Goal: Information Seeking & Learning: Check status

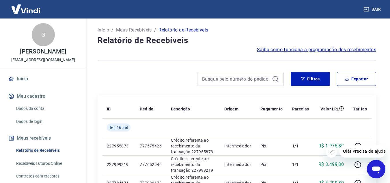
click at [25, 83] on link "Início" at bounding box center [43, 78] width 72 height 13
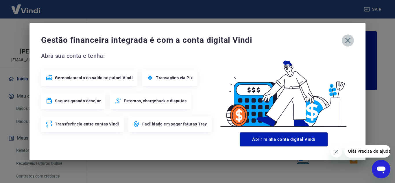
click at [348, 40] on icon "button" at bounding box center [347, 40] width 5 height 5
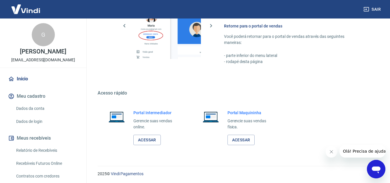
scroll to position [351, 0]
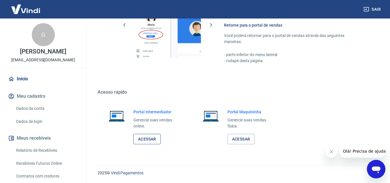
click at [148, 137] on link "Acessar" at bounding box center [146, 139] width 27 height 11
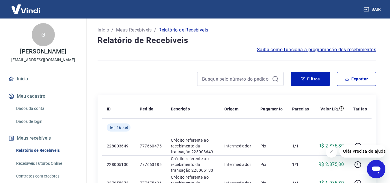
click at [261, 50] on span "Saiba como funciona a programação dos recebimentos" at bounding box center [316, 49] width 119 height 7
click at [289, 84] on div "Filtros Exportar" at bounding box center [237, 79] width 279 height 14
click at [300, 84] on button "Filtros" at bounding box center [310, 79] width 39 height 14
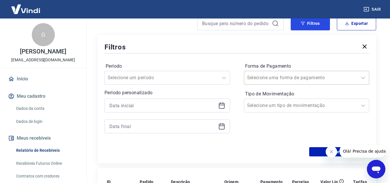
scroll to position [58, 0]
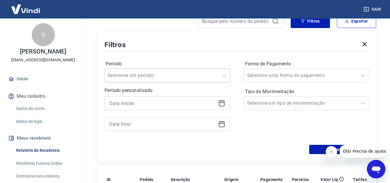
click at [203, 76] on div at bounding box center [162, 75] width 108 height 8
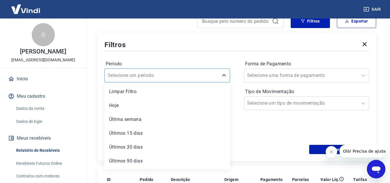
click at [203, 76] on div at bounding box center [162, 75] width 108 height 8
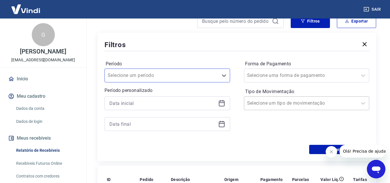
click at [278, 104] on input "Tipo de Movimentação" at bounding box center [276, 103] width 58 height 7
click at [155, 97] on div at bounding box center [168, 103] width 126 height 14
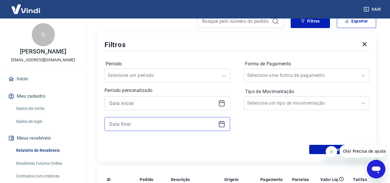
click at [160, 125] on input at bounding box center [162, 124] width 107 height 9
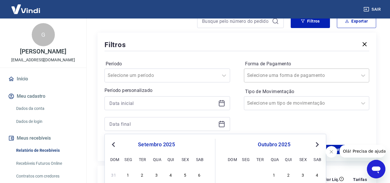
click at [273, 70] on div "Selecione uma forma de pagamento" at bounding box center [307, 75] width 126 height 14
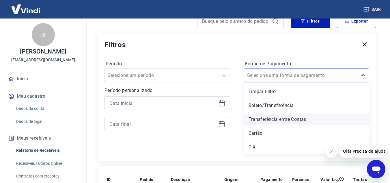
click at [265, 120] on div "Transferência entre Contas" at bounding box center [307, 120] width 126 height 12
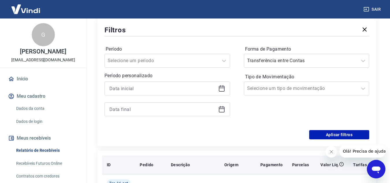
scroll to position [87, 0]
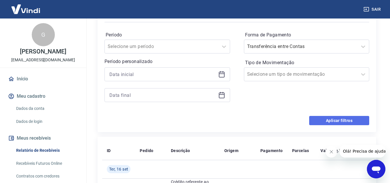
click at [319, 119] on button "Aplicar filtros" at bounding box center [339, 120] width 60 height 9
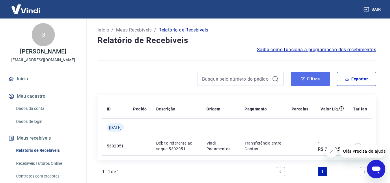
click at [300, 80] on button "Filtros" at bounding box center [310, 79] width 39 height 14
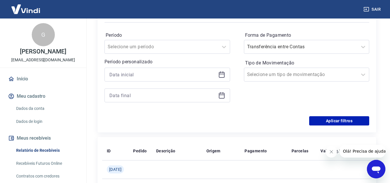
scroll to position [87, 0]
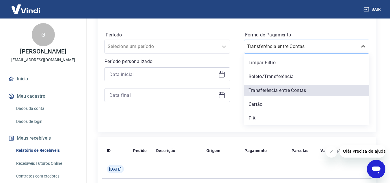
click at [294, 49] on input "Forma de Pagamento" at bounding box center [276, 46] width 58 height 7
click at [281, 78] on div "Boleto/Transferência" at bounding box center [307, 77] width 126 height 12
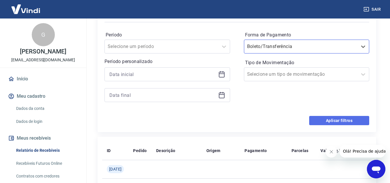
click at [331, 122] on button "Aplicar filtros" at bounding box center [339, 120] width 60 height 9
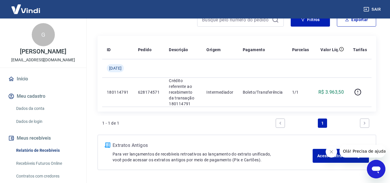
scroll to position [49, 0]
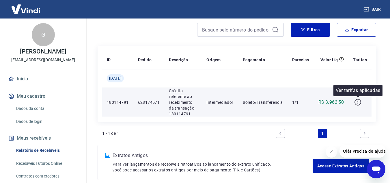
click at [358, 103] on icon "button" at bounding box center [358, 103] width 1 height 1
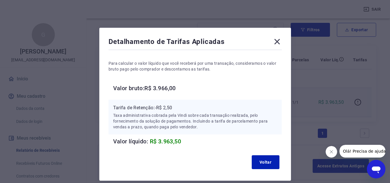
click at [279, 41] on icon at bounding box center [277, 41] width 9 height 9
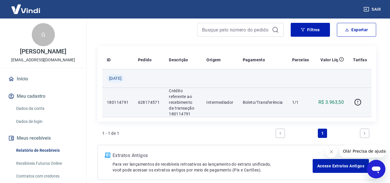
click at [122, 77] on span "Qui, 07 nov" at bounding box center [115, 78] width 12 height 6
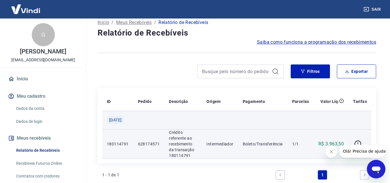
scroll to position [0, 0]
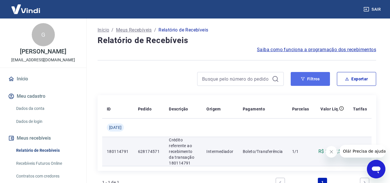
click at [320, 75] on button "Filtros" at bounding box center [310, 79] width 39 height 14
click at [309, 79] on button "Filtros" at bounding box center [310, 79] width 39 height 14
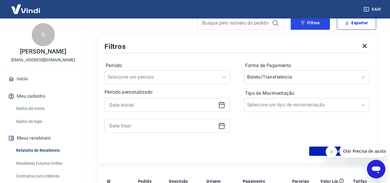
scroll to position [58, 0]
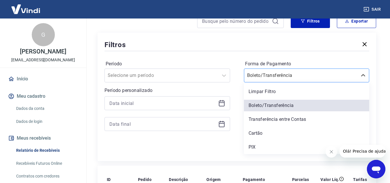
click at [300, 73] on div at bounding box center [301, 75] width 108 height 8
click at [280, 134] on div "Cartão" at bounding box center [307, 133] width 126 height 12
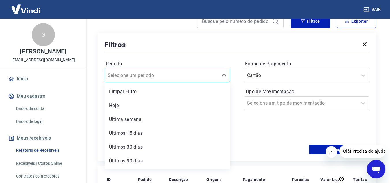
click at [178, 76] on div at bounding box center [162, 75] width 108 height 8
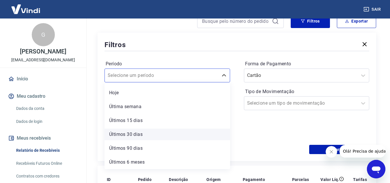
scroll to position [0, 0]
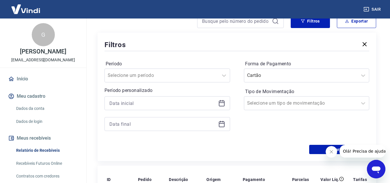
click at [262, 135] on div "Forma de Pagamento Cartão Tipo de Movimentação Selecione um tipo de movimentação" at bounding box center [307, 98] width 126 height 79
click at [219, 103] on icon at bounding box center [222, 102] width 6 height 1
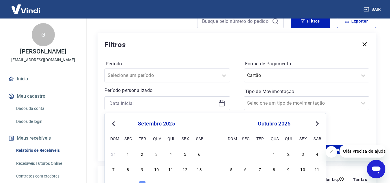
click at [31, 82] on link "Início" at bounding box center [43, 78] width 72 height 13
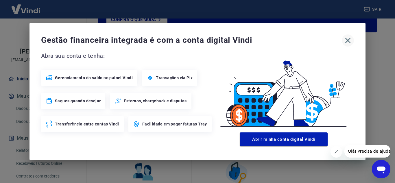
click at [347, 39] on icon "button" at bounding box center [347, 40] width 5 height 5
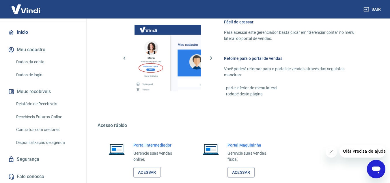
scroll to position [53, 0]
